Goal: Task Accomplishment & Management: Use online tool/utility

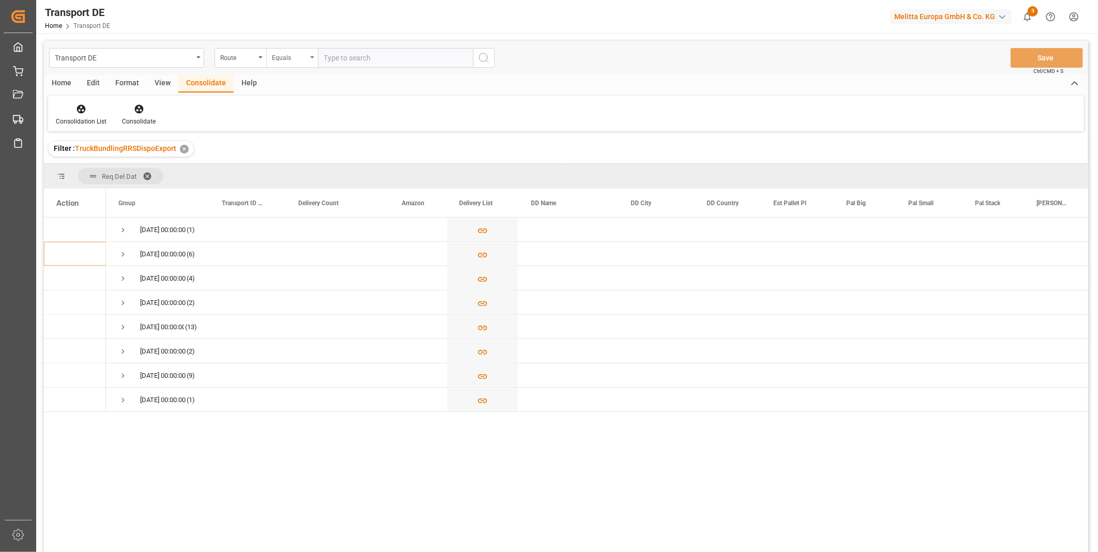
click at [272, 54] on div "Equals" at bounding box center [289, 57] width 35 height 12
click at [300, 172] on div "Starts with" at bounding box center [344, 171] width 154 height 22
type input "SE"
click at [482, 63] on icon "search button" at bounding box center [484, 58] width 12 height 12
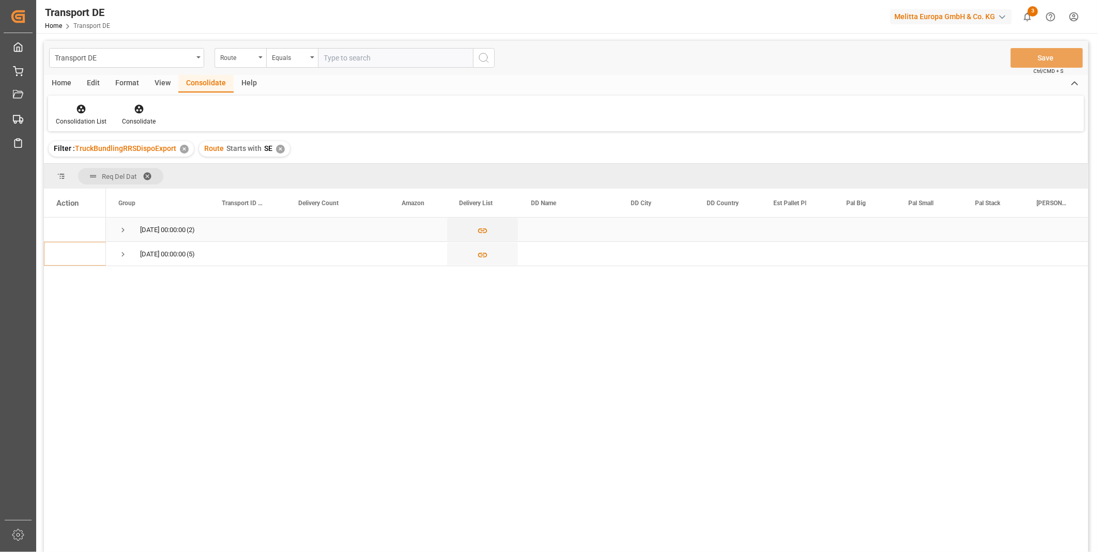
click at [119, 228] on span "Press SPACE to select this row." at bounding box center [122, 229] width 9 height 9
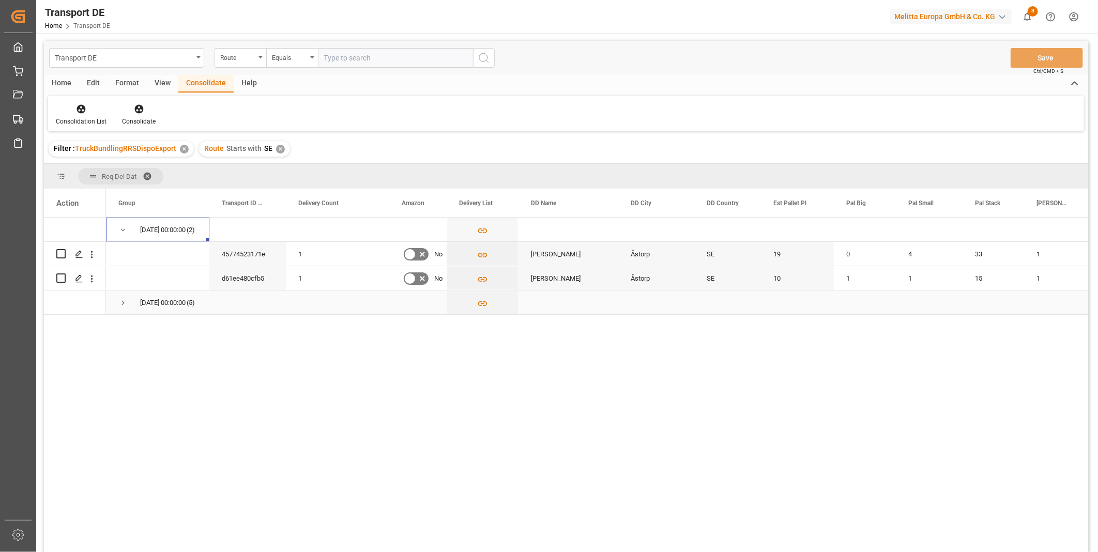
click at [116, 304] on div "[DATE] 00:00:00 (5)" at bounding box center [157, 303] width 103 height 24
click at [124, 301] on span "Press SPACE to select this row." at bounding box center [122, 302] width 9 height 9
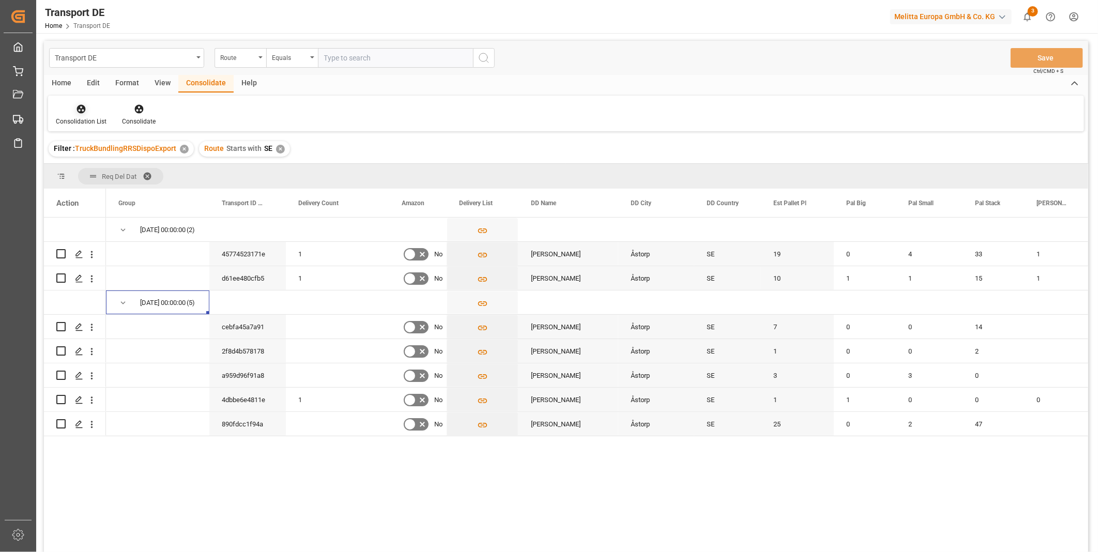
click at [56, 105] on div "Consolidation List" at bounding box center [81, 114] width 66 height 23
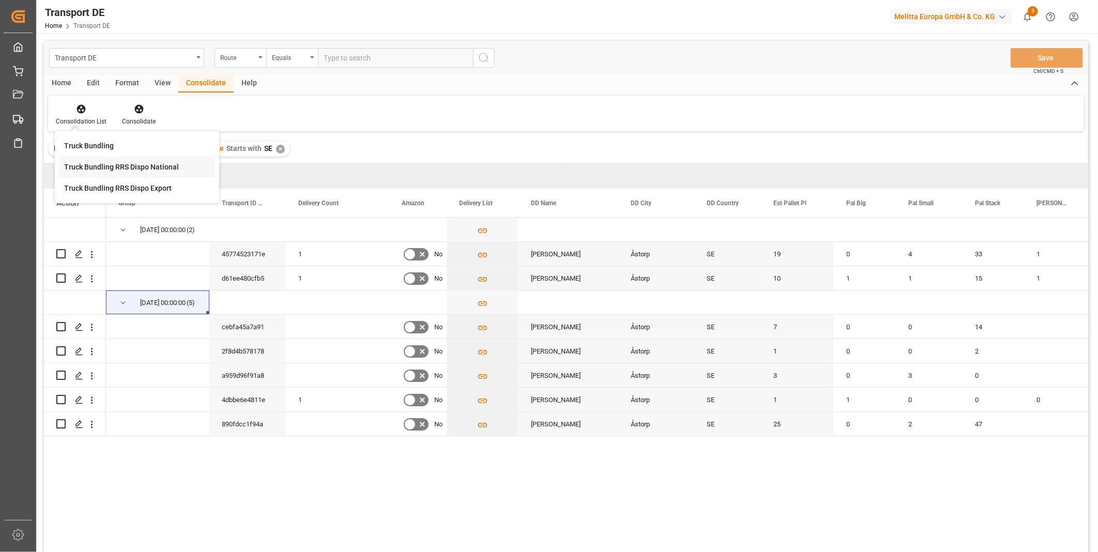
click at [120, 171] on div "Transport DE Route Equals Save Ctrl/CMD + S Home Edit Format View Consolidate H…" at bounding box center [566, 310] width 1045 height 539
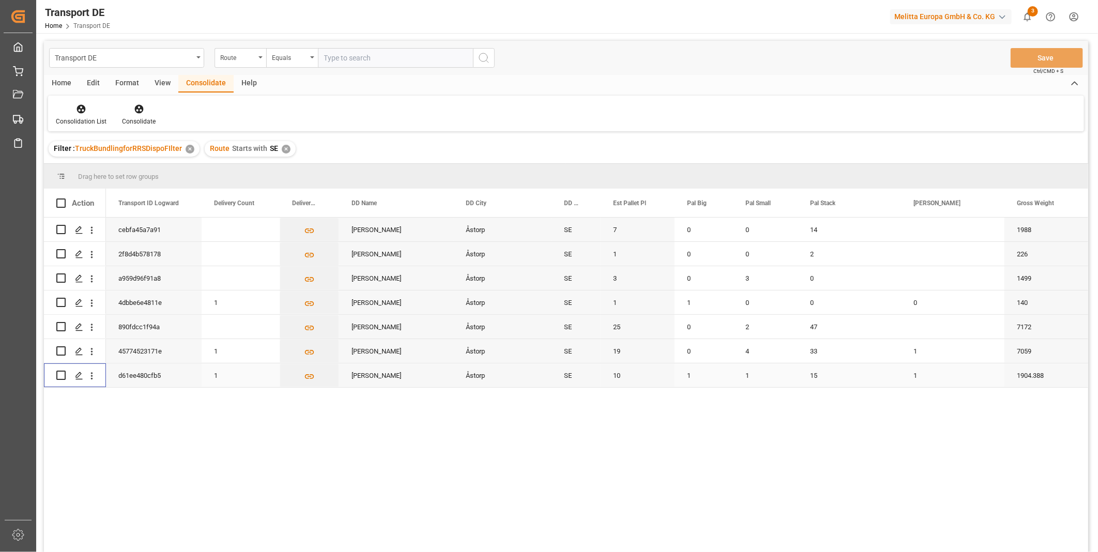
click at [62, 374] on input "Press Space to toggle row selection (unchecked)" at bounding box center [60, 375] width 9 height 9
checkbox input "true"
click at [59, 351] on input "Press Space to toggle row selection (unchecked)" at bounding box center [60, 350] width 9 height 9
checkbox input "true"
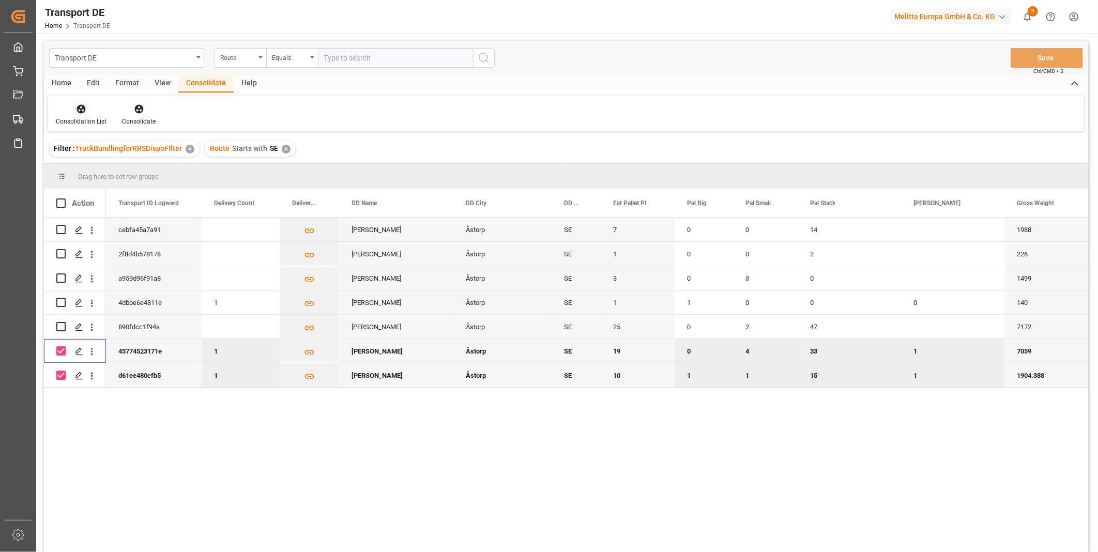
click at [86, 119] on div "Consolidation List" at bounding box center [81, 121] width 51 height 9
click at [111, 183] on div "Transport DE Route Equals Save Ctrl/CMD + S Home Edit Format View Consolidate H…" at bounding box center [566, 310] width 1045 height 539
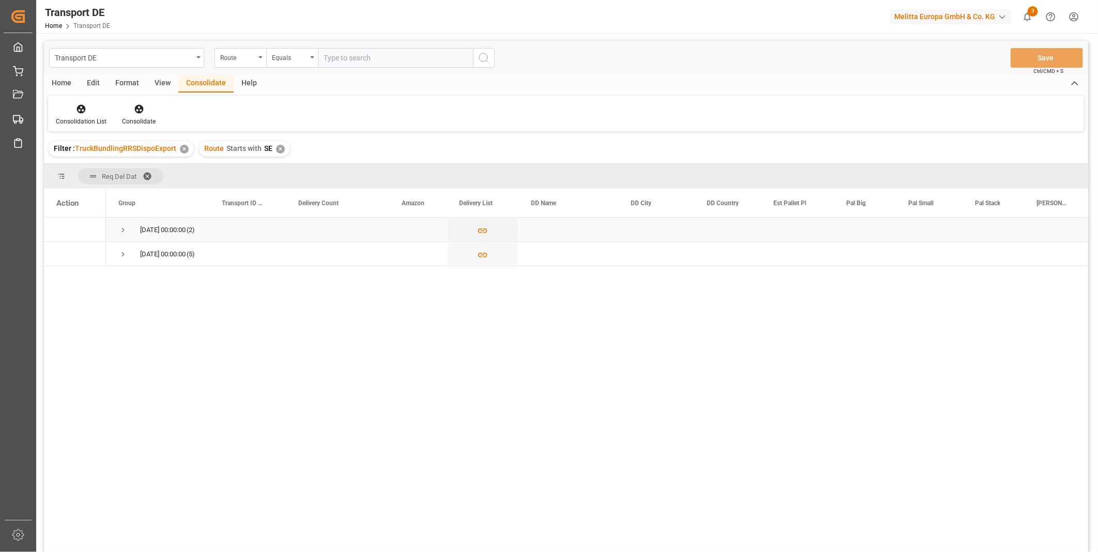
click at [132, 231] on span "[DATE] 00:00:00 (2)" at bounding box center [157, 229] width 79 height 23
click at [126, 256] on span "Press SPACE to select this row." at bounding box center [122, 254] width 9 height 9
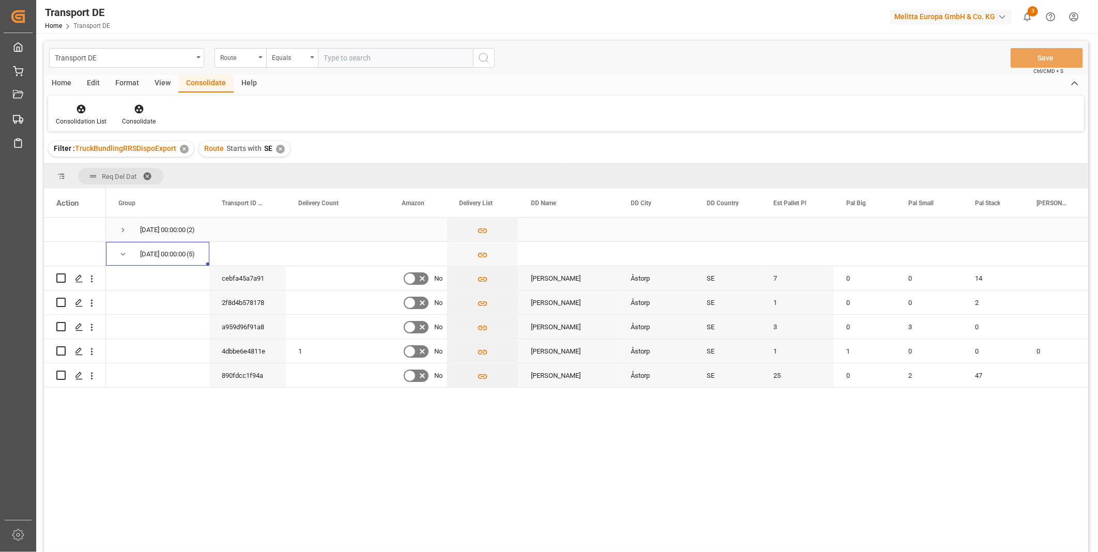
click at [123, 230] on span "Press SPACE to select this row." at bounding box center [122, 229] width 9 height 9
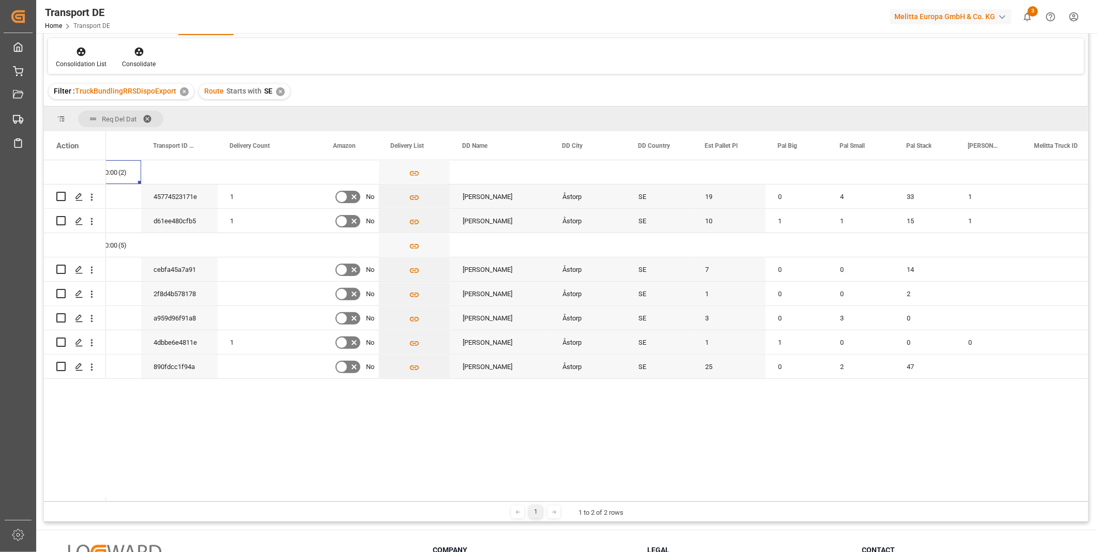
scroll to position [0, 69]
click at [83, 52] on icon at bounding box center [81, 52] width 10 height 10
click at [129, 108] on div "Transport DE Route Equals Save Ctrl/CMD + S Home Edit Format View Consolidate H…" at bounding box center [566, 252] width 1045 height 539
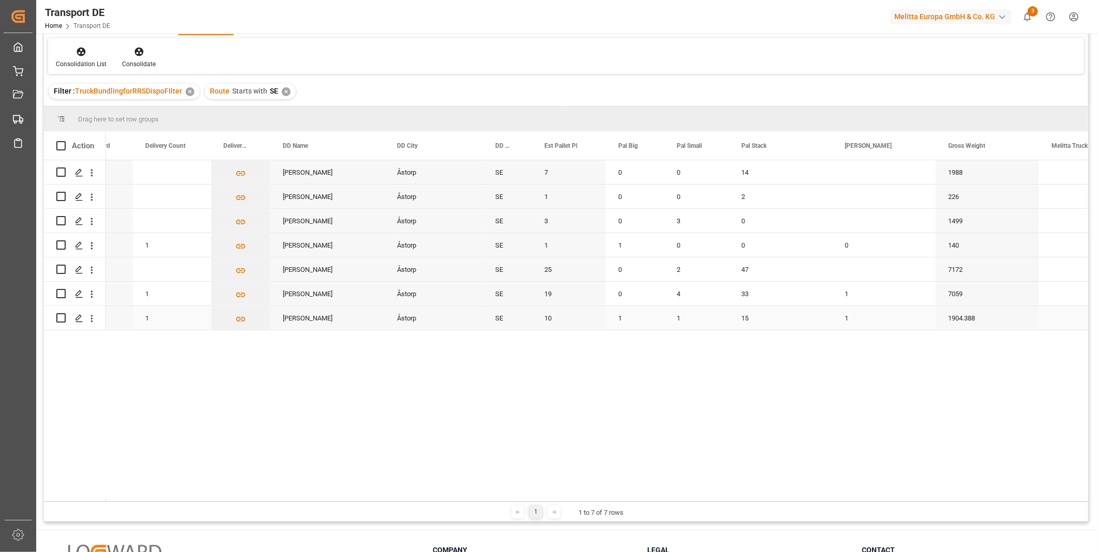
drag, startPoint x: 61, startPoint y: 319, endPoint x: 57, endPoint y: 312, distance: 7.6
click at [61, 319] on input "Press Space to toggle row selection (unchecked)" at bounding box center [60, 317] width 9 height 9
checkbox input "true"
click at [58, 295] on input "Press Space to toggle row selection (unchecked)" at bounding box center [60, 293] width 9 height 9
checkbox input "true"
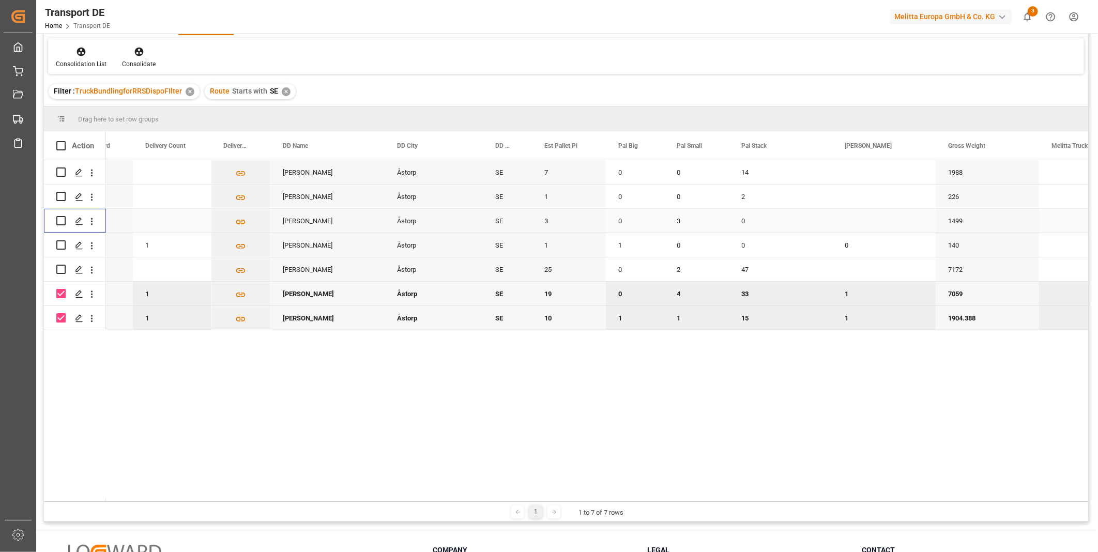
click at [58, 221] on input "Press Space to toggle row selection (unchecked)" at bounding box center [60, 220] width 9 height 9
checkbox input "true"
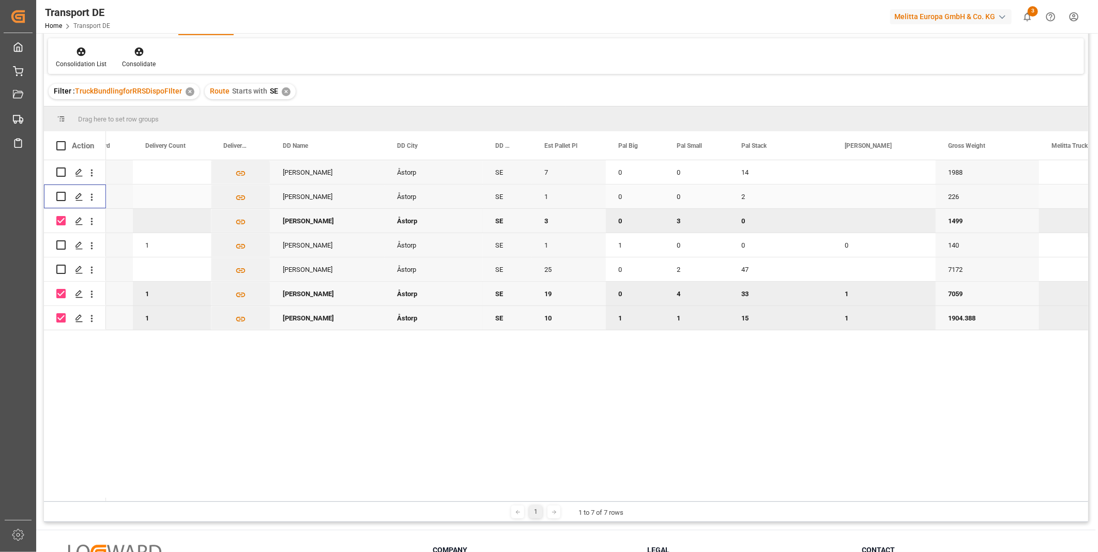
click at [64, 194] on input "Press Space to toggle row selection (unchecked)" at bounding box center [60, 196] width 9 height 9
checkbox input "true"
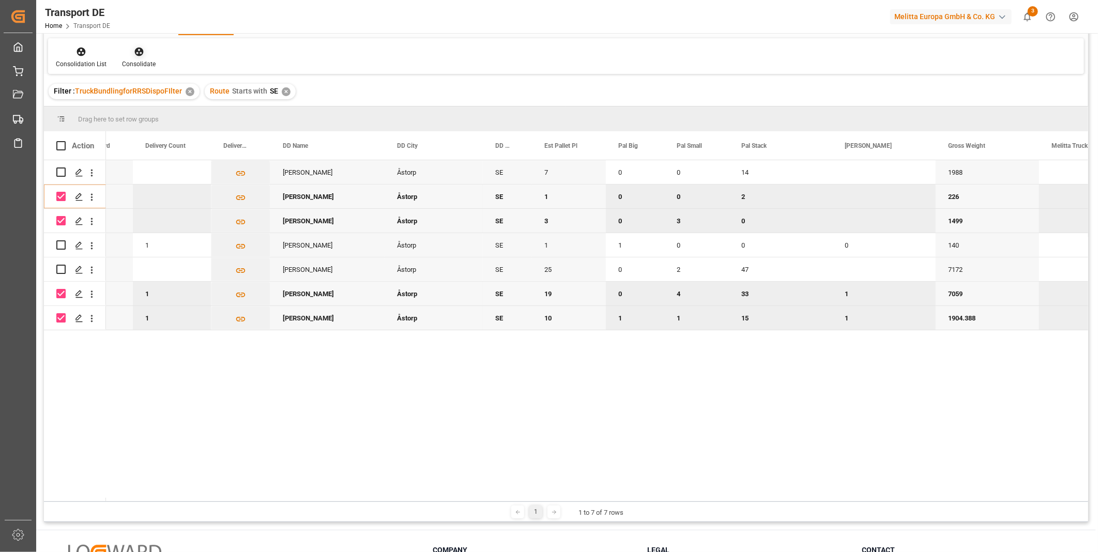
click at [137, 61] on div "Consolidate" at bounding box center [139, 63] width 34 height 9
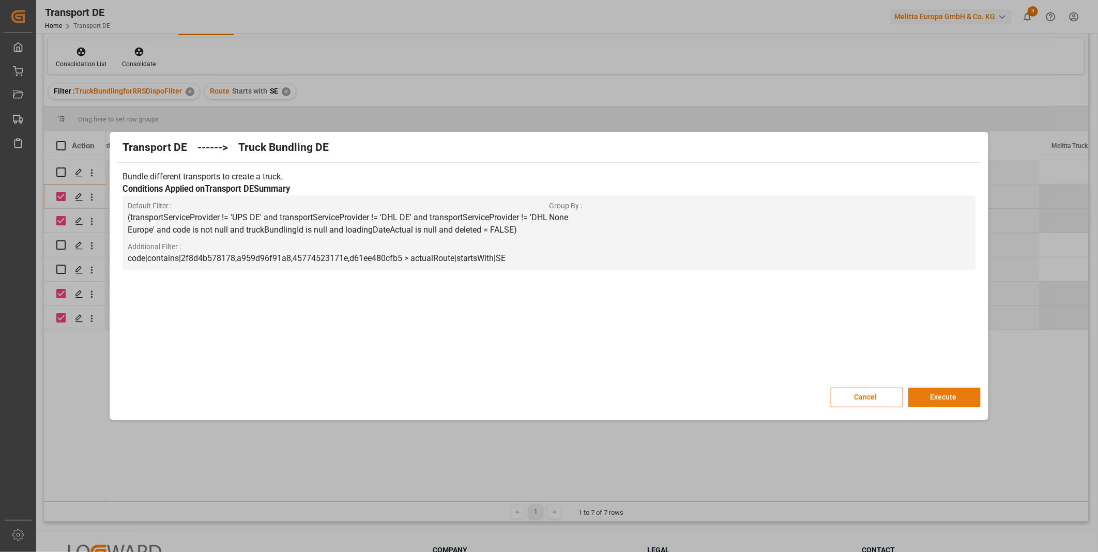
click at [952, 394] on button "Execute" at bounding box center [945, 398] width 72 height 20
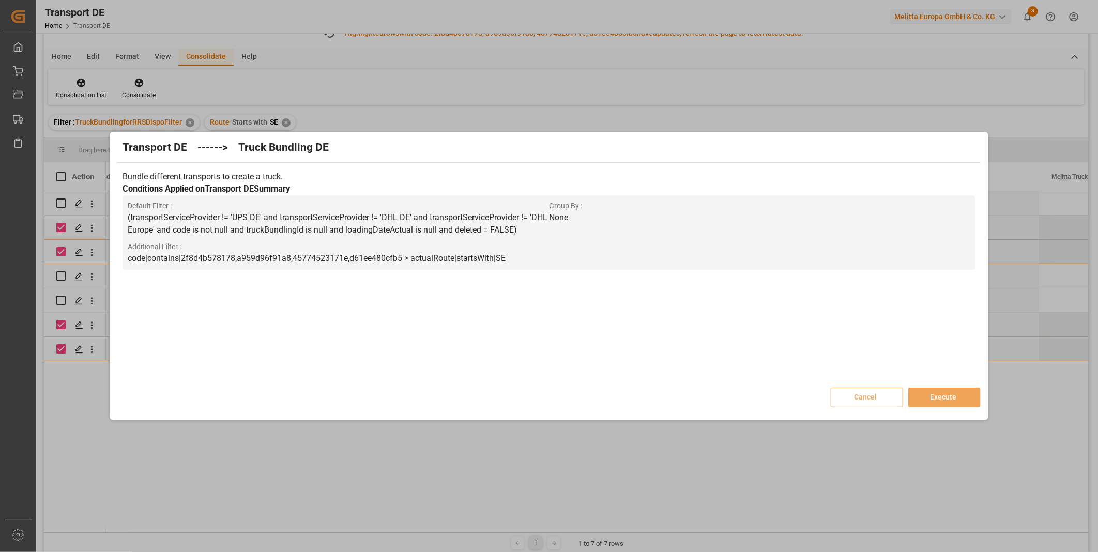
scroll to position [88, 0]
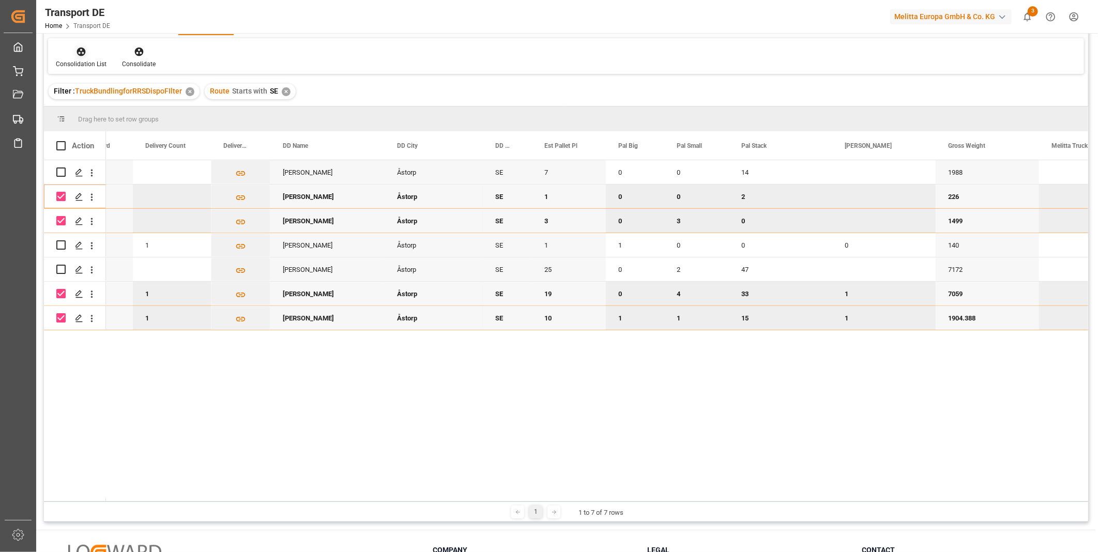
click at [70, 50] on div at bounding box center [81, 51] width 51 height 11
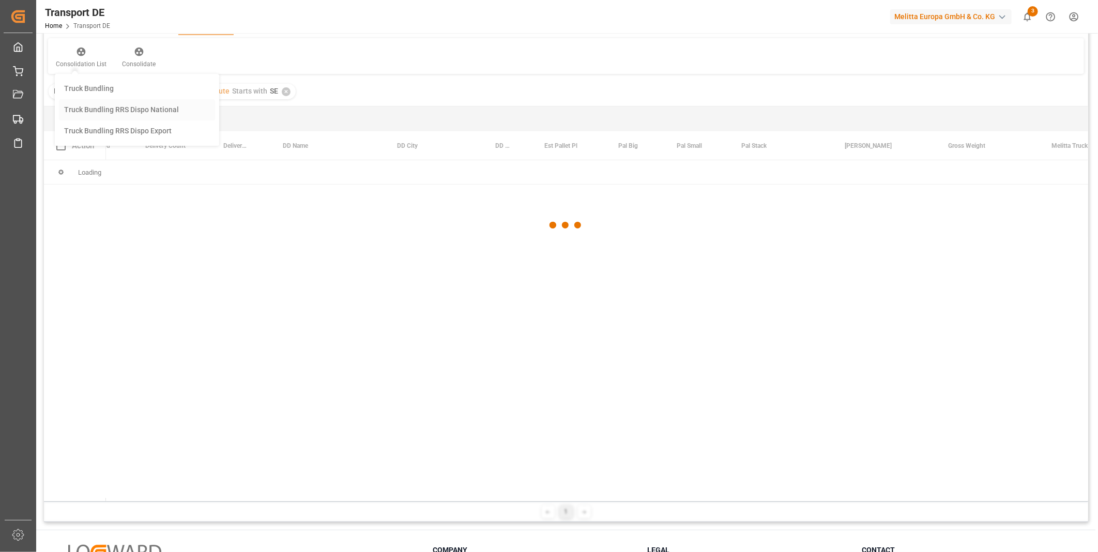
click at [128, 106] on div "Transport DE Route Equals Save Ctrl/CMD + S Fetch latest updates Highlighted ro…" at bounding box center [566, 237] width 1045 height 570
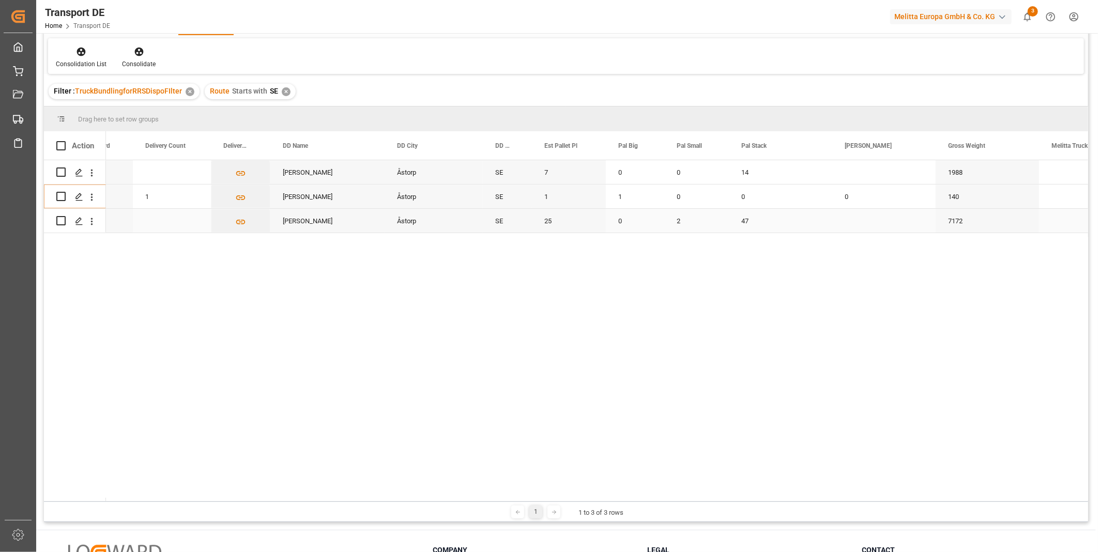
click at [59, 221] on input "Press Space to toggle row selection (unchecked)" at bounding box center [60, 220] width 9 height 9
checkbox input "true"
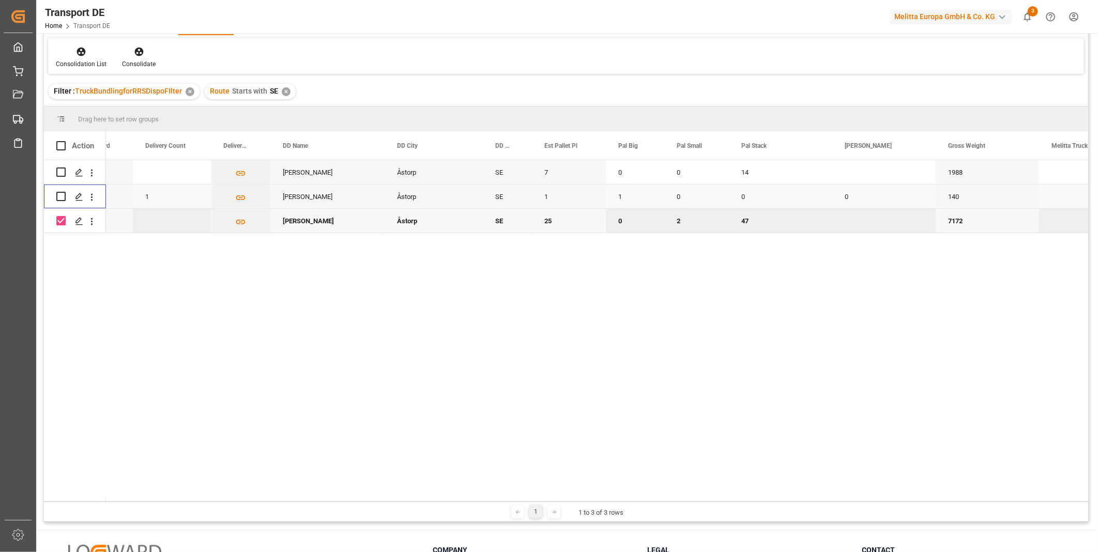
click at [61, 198] on input "Press Space to toggle row selection (unchecked)" at bounding box center [60, 196] width 9 height 9
checkbox input "true"
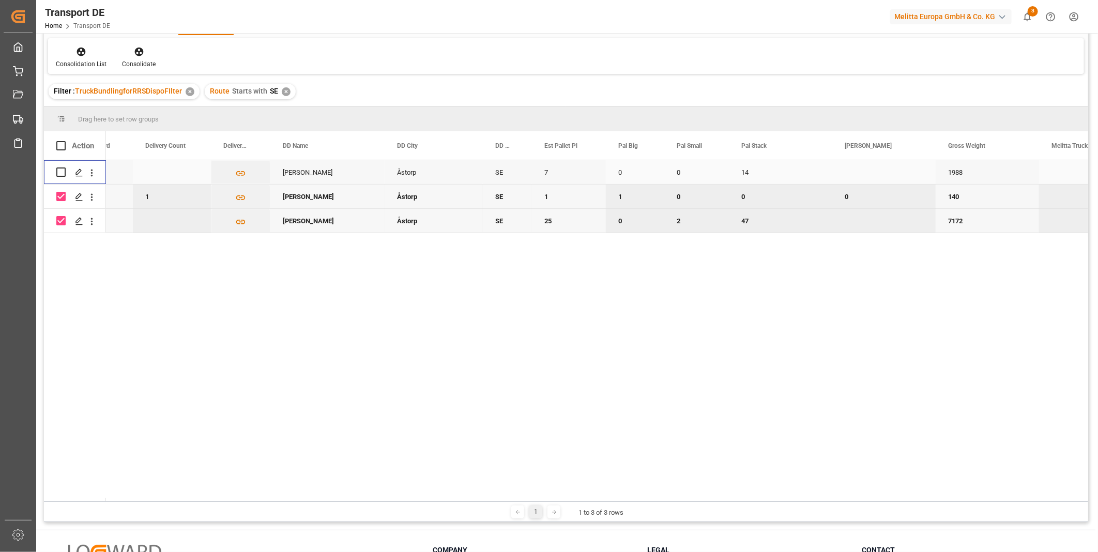
click at [63, 173] on input "Press Space to toggle row selection (unchecked)" at bounding box center [60, 172] width 9 height 9
checkbox input "true"
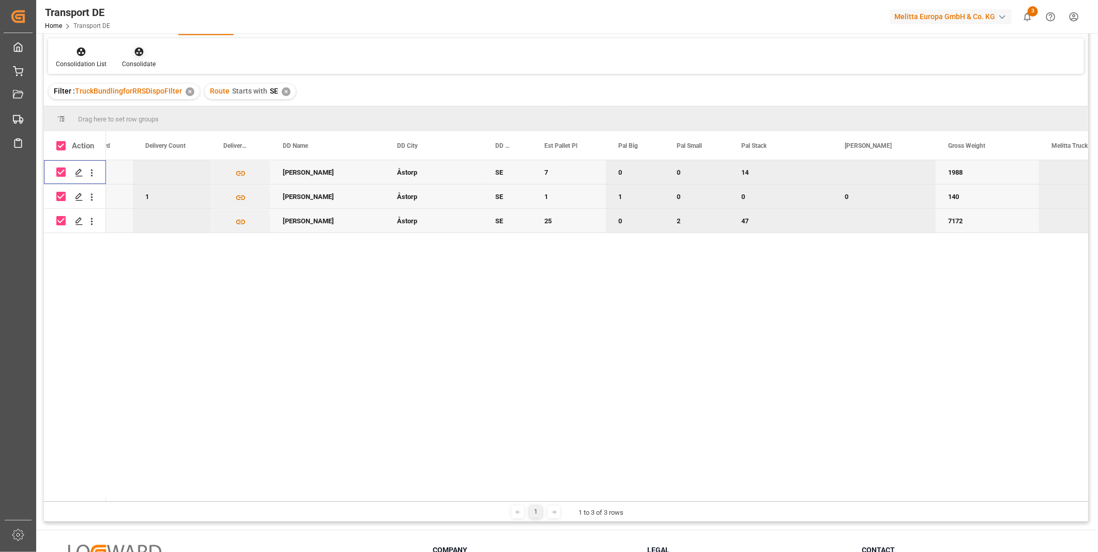
click at [144, 49] on div at bounding box center [139, 51] width 34 height 11
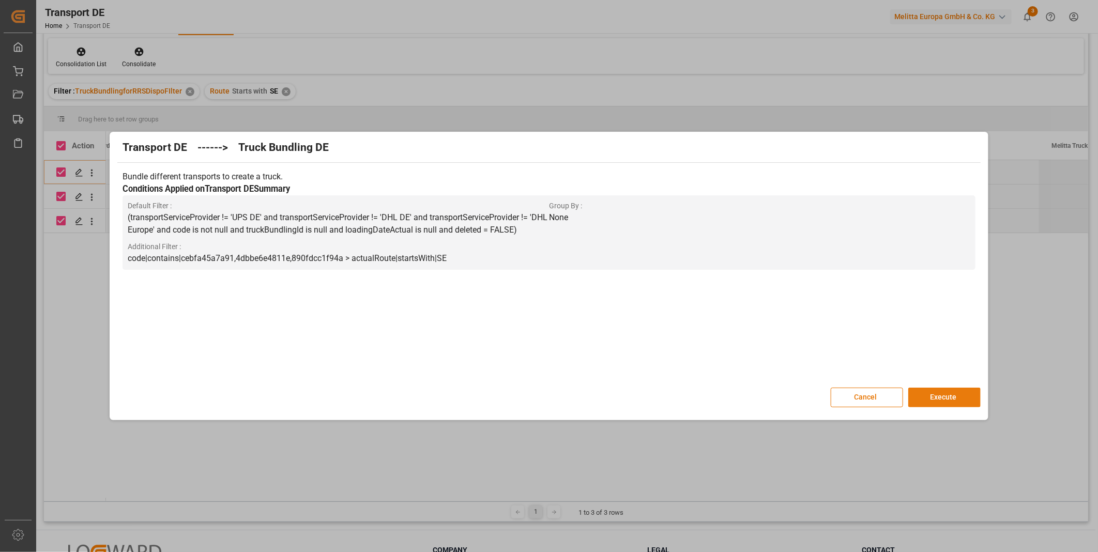
click at [931, 390] on button "Execute" at bounding box center [945, 398] width 72 height 20
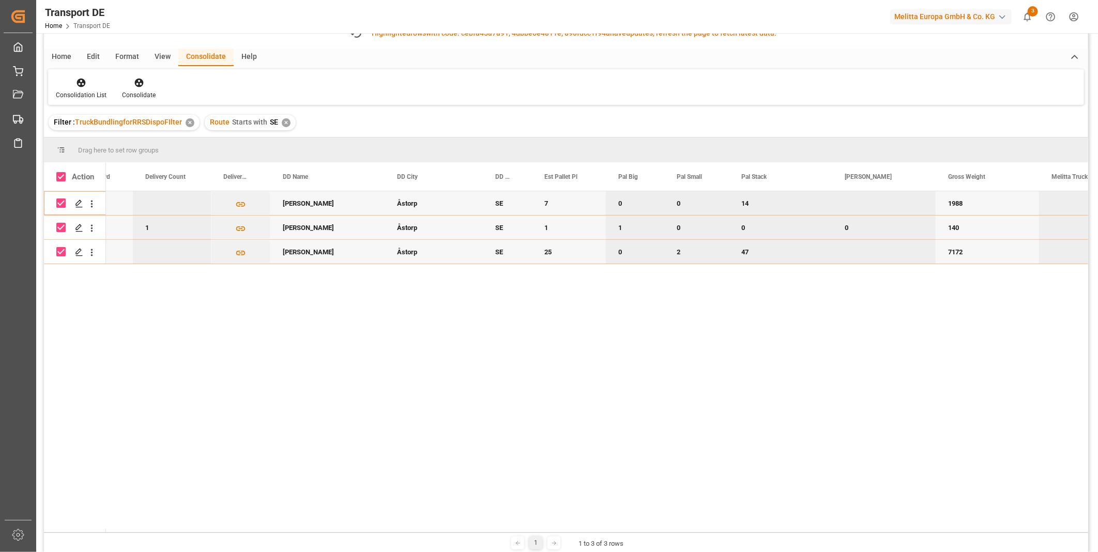
scroll to position [88, 0]
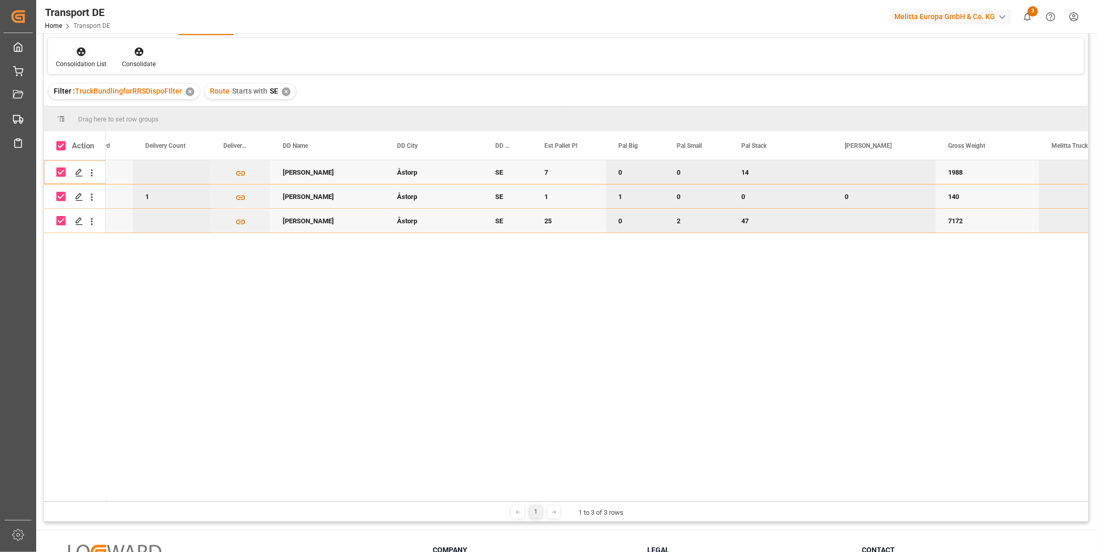
click at [67, 54] on div at bounding box center [81, 51] width 51 height 11
click at [142, 126] on div "Transport DE Route Equals Save Ctrl/CMD + S Home Edit Format View Consolidate H…" at bounding box center [566, 252] width 1045 height 539
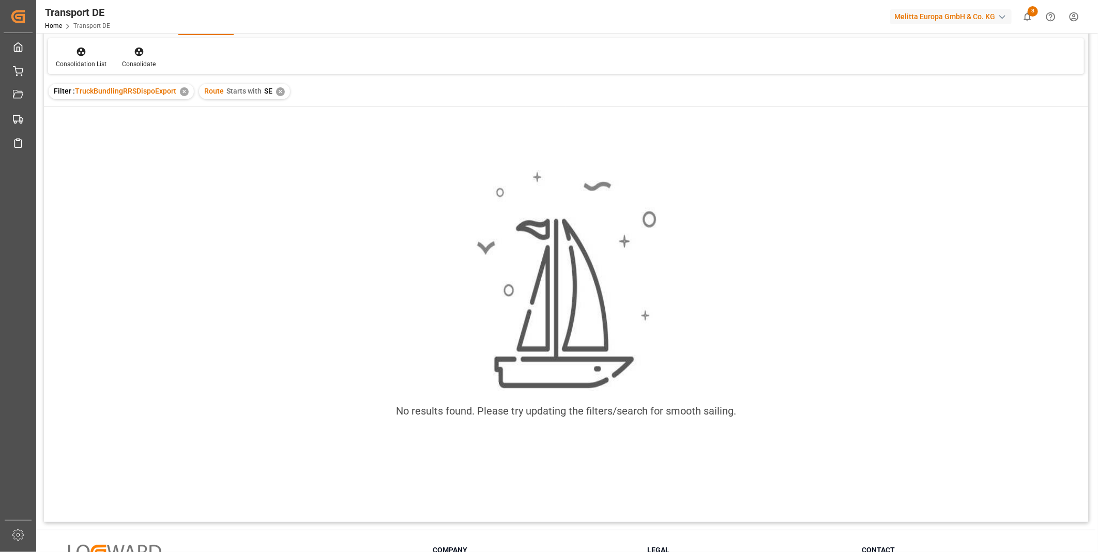
scroll to position [0, 55]
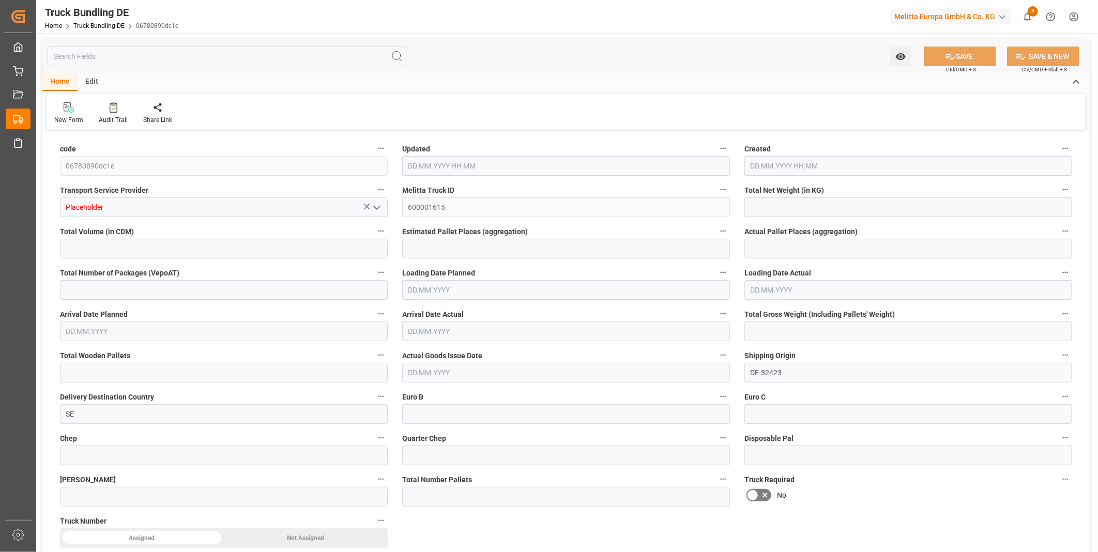
type input "6143.284"
type input "57780.304"
type input "33"
type input "0"
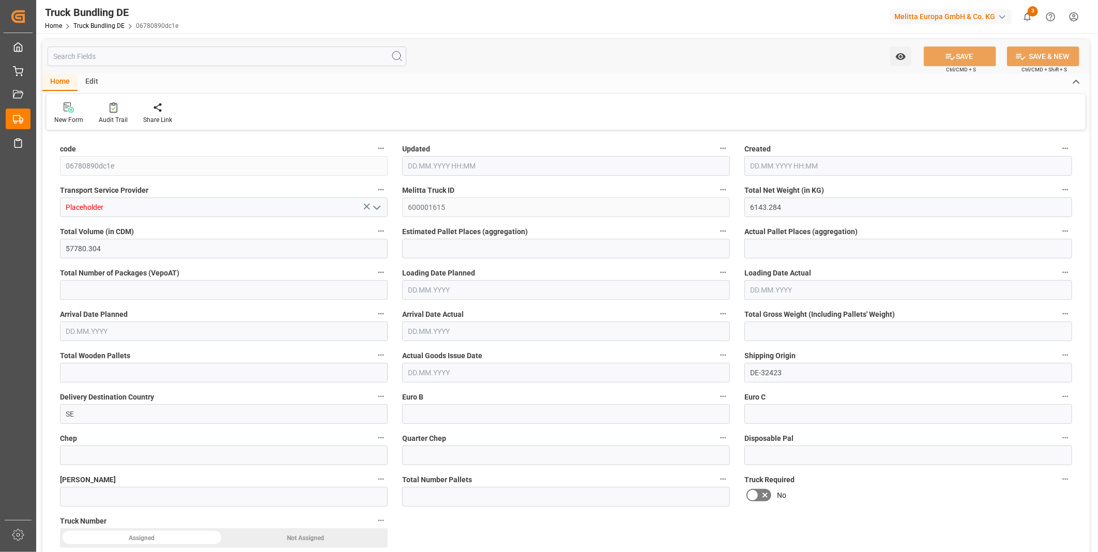
type input "9300"
type input "64"
type input "0"
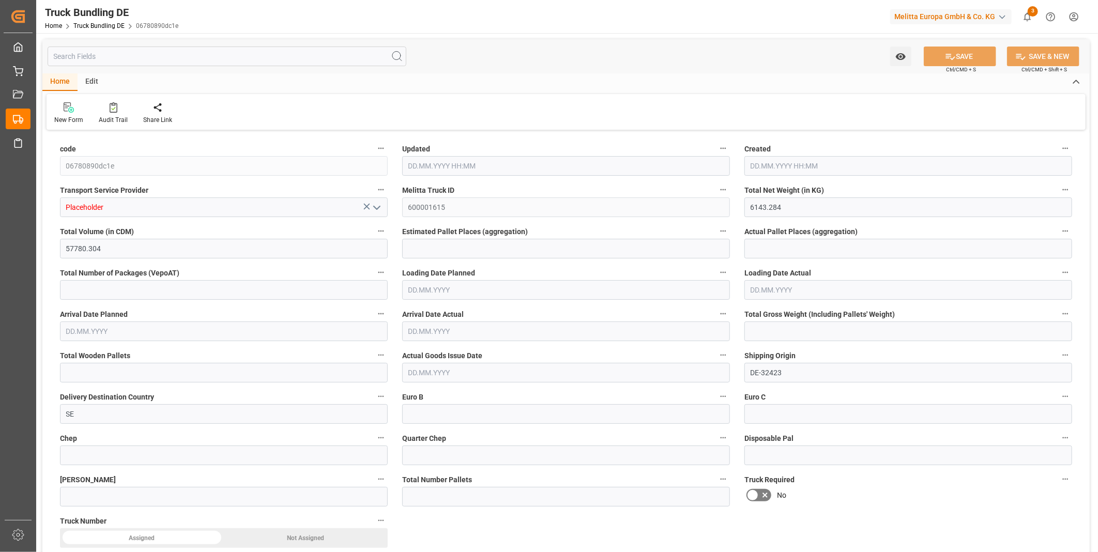
type input "0"
type input "12.08.2025 11:22"
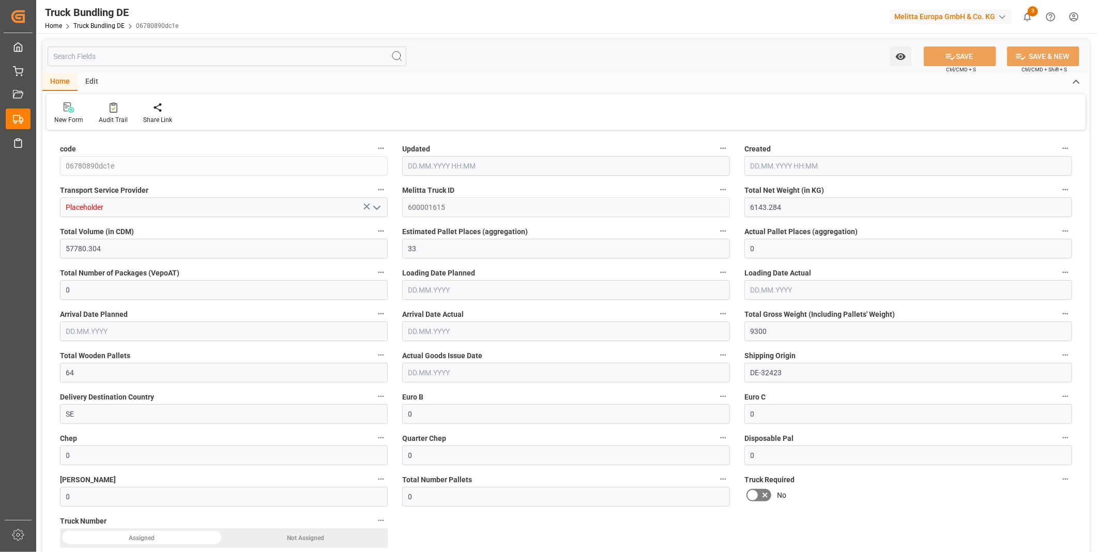
type input "12.08.2025 11:22"
type input "13.08.2025"
type input "16.08.2025"
type input "12.08.2025"
